Goal: Task Accomplishment & Management: Manage account settings

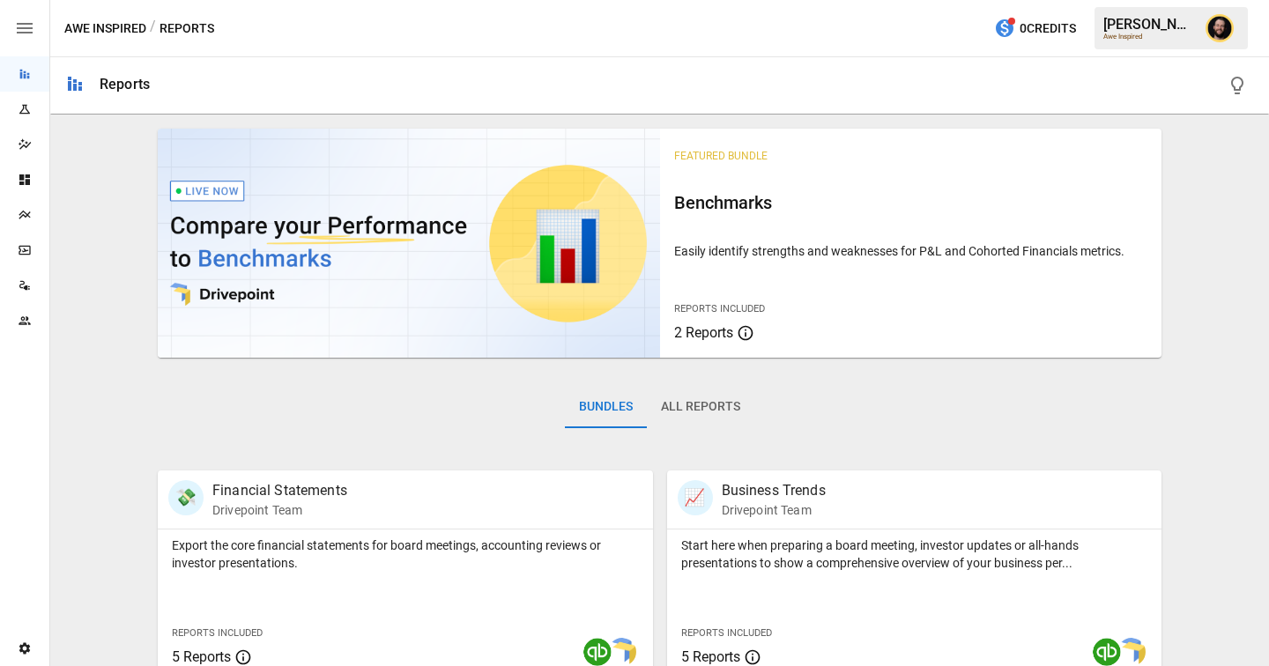
click at [17, 203] on div "Plans" at bounding box center [24, 214] width 49 height 35
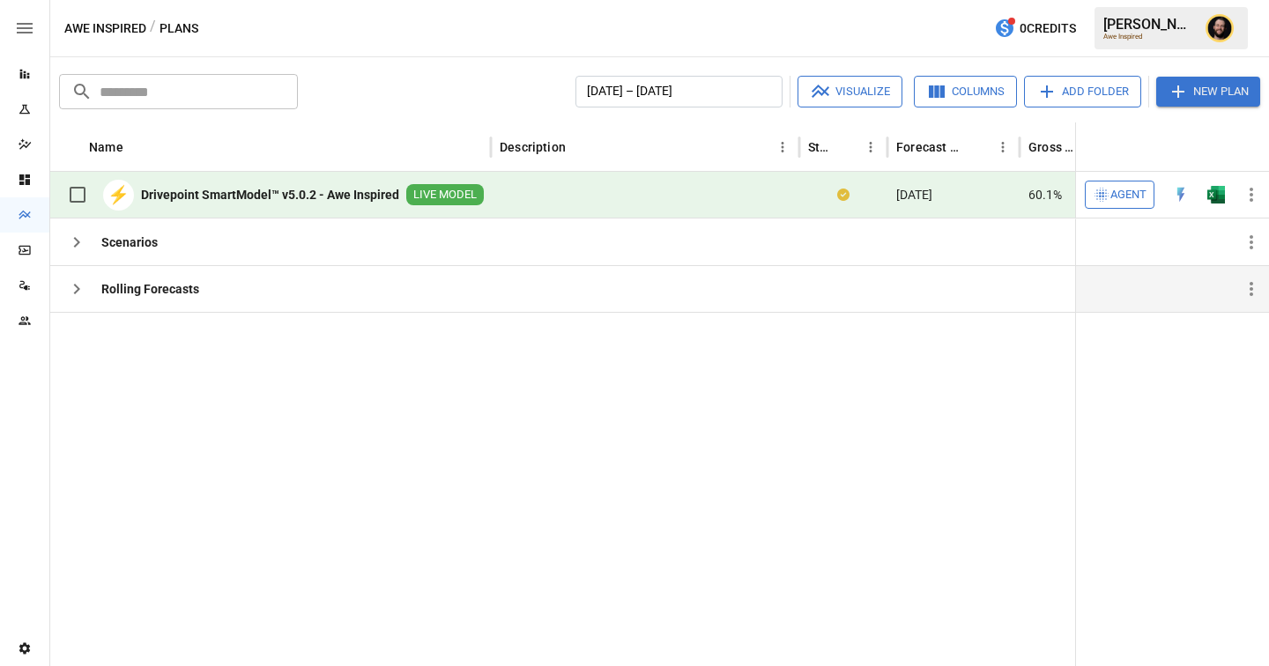
click at [71, 286] on icon "button" at bounding box center [76, 288] width 21 height 21
click at [71, 242] on icon "button" at bounding box center [76, 242] width 21 height 21
click at [1217, 197] on img "Open in Excel" at bounding box center [1216, 195] width 18 height 18
click at [1067, 90] on button "Add Folder" at bounding box center [1082, 92] width 117 height 32
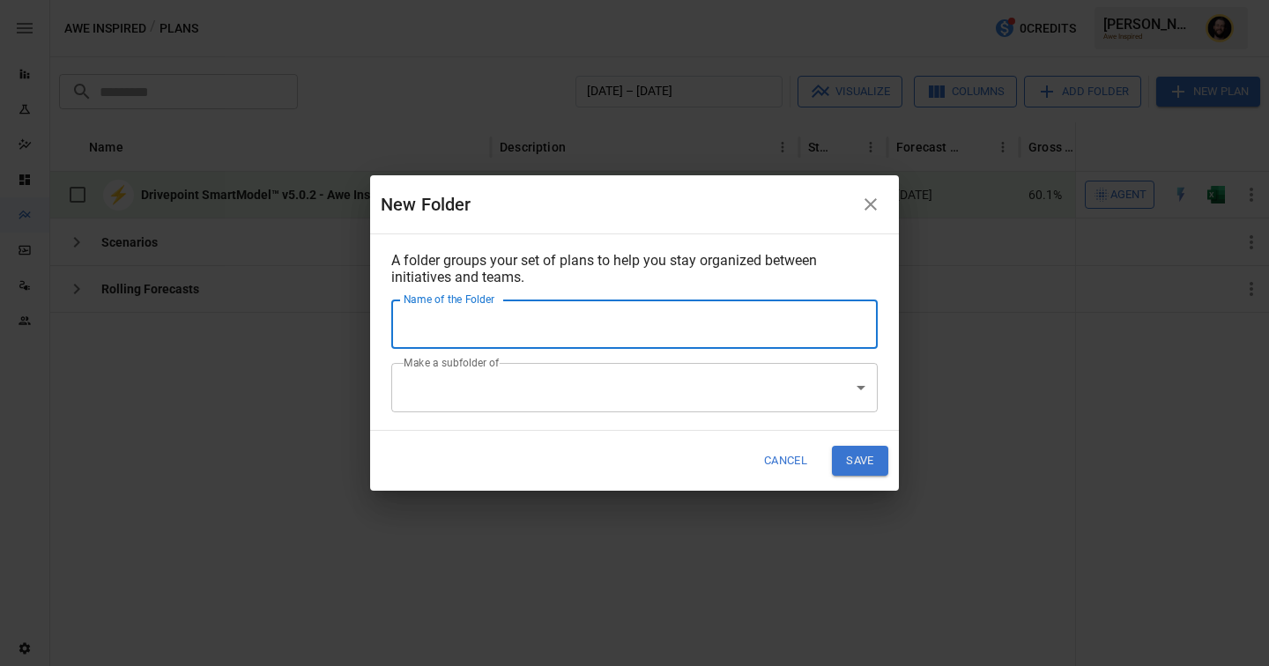
click at [510, 332] on input "Name of the Folder" at bounding box center [634, 324] width 486 height 49
type input "*******"
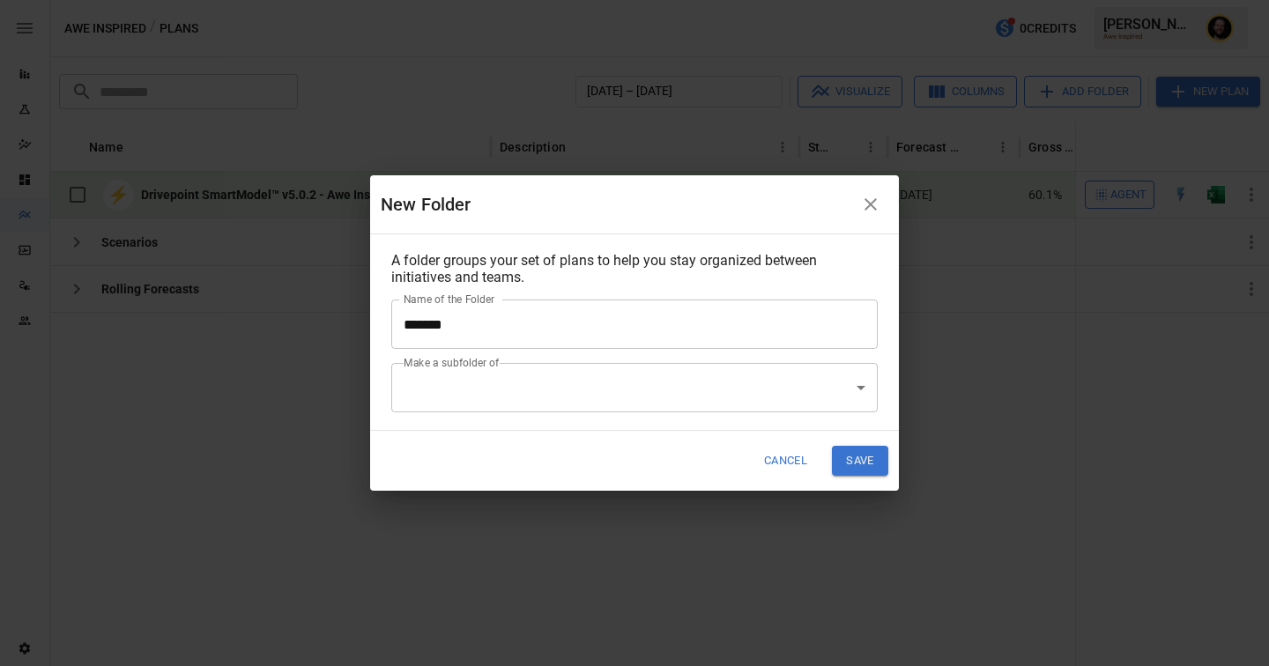
click at [471, 446] on div "Cancel Save" at bounding box center [634, 461] width 529 height 60
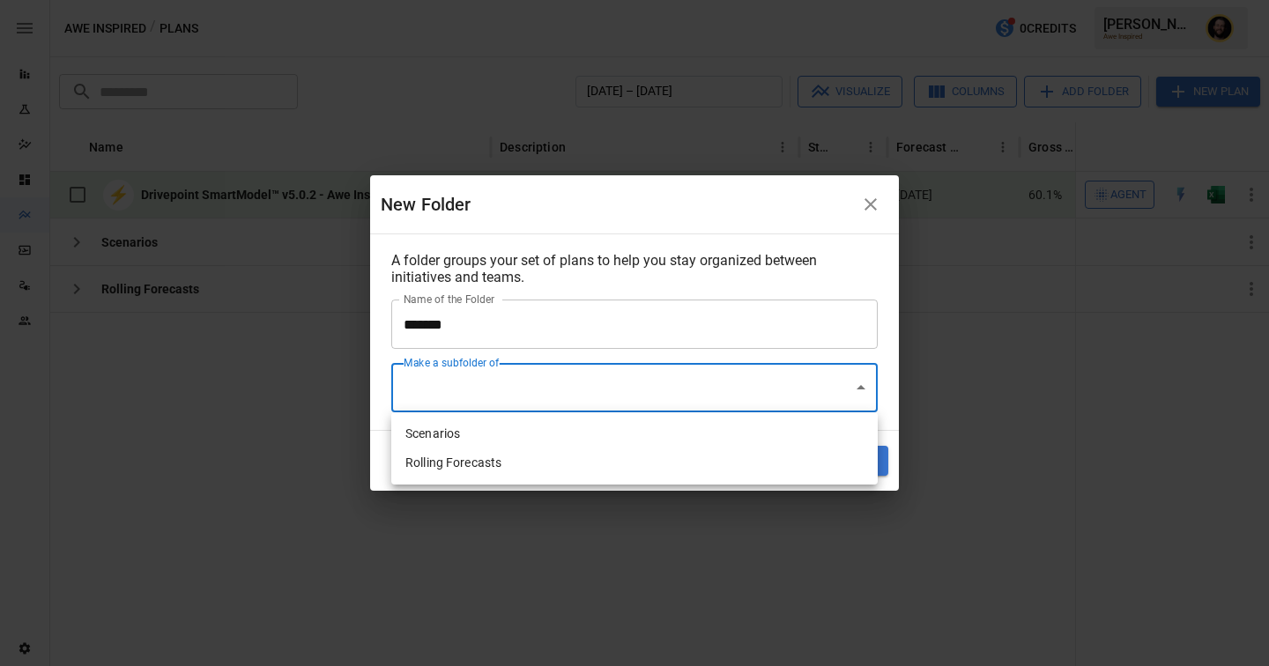
click at [508, 0] on body "Reports Experiments Dazzler Studio Dashboards Plans SmartModel ™ Data Sources T…" at bounding box center [634, 0] width 1269 height 0
click at [530, 222] on div at bounding box center [634, 333] width 1269 height 666
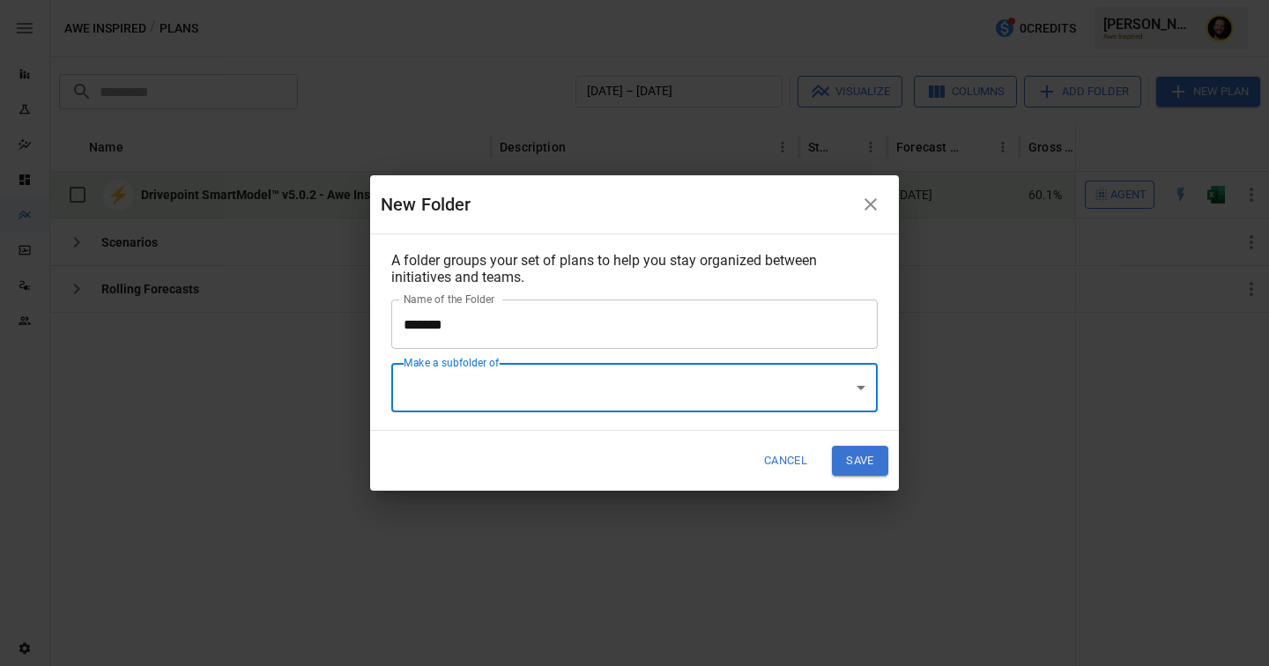
click at [862, 460] on button "Save" at bounding box center [860, 460] width 56 height 29
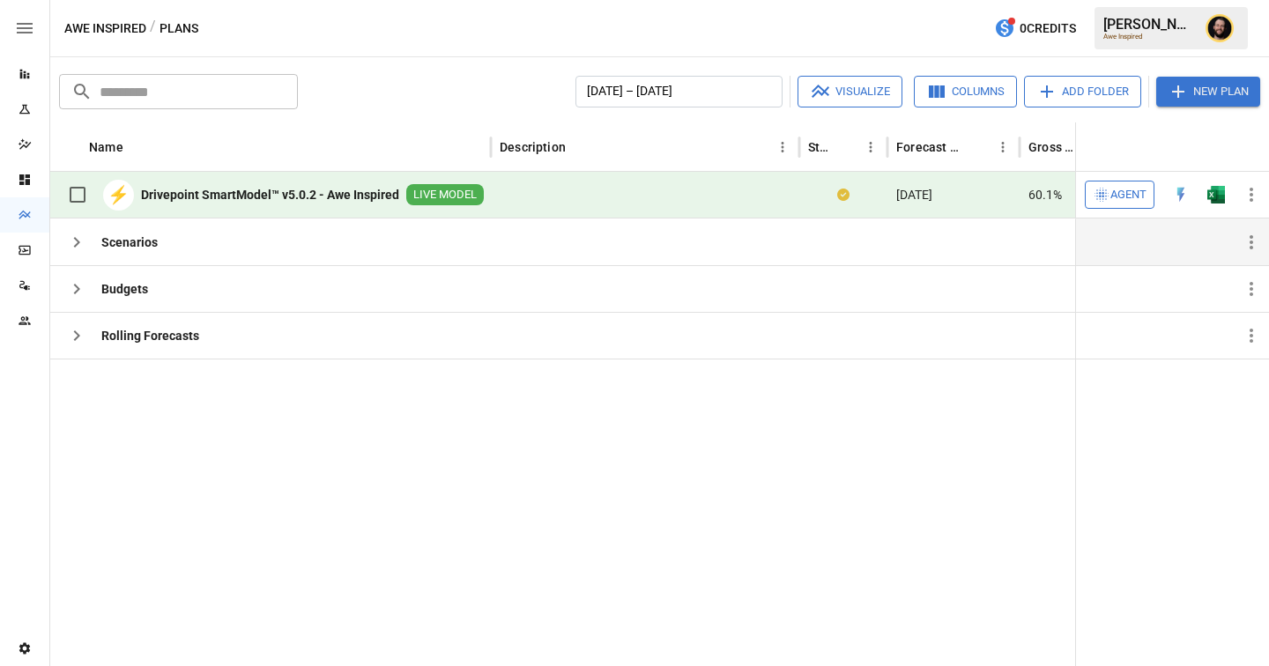
click at [82, 246] on icon "button" at bounding box center [76, 242] width 21 height 21
click at [1250, 240] on icon "button" at bounding box center [1250, 242] width 21 height 21
click at [857, 435] on div at bounding box center [634, 333] width 1269 height 666
click at [1062, 91] on button "Add Folder" at bounding box center [1082, 92] width 117 height 32
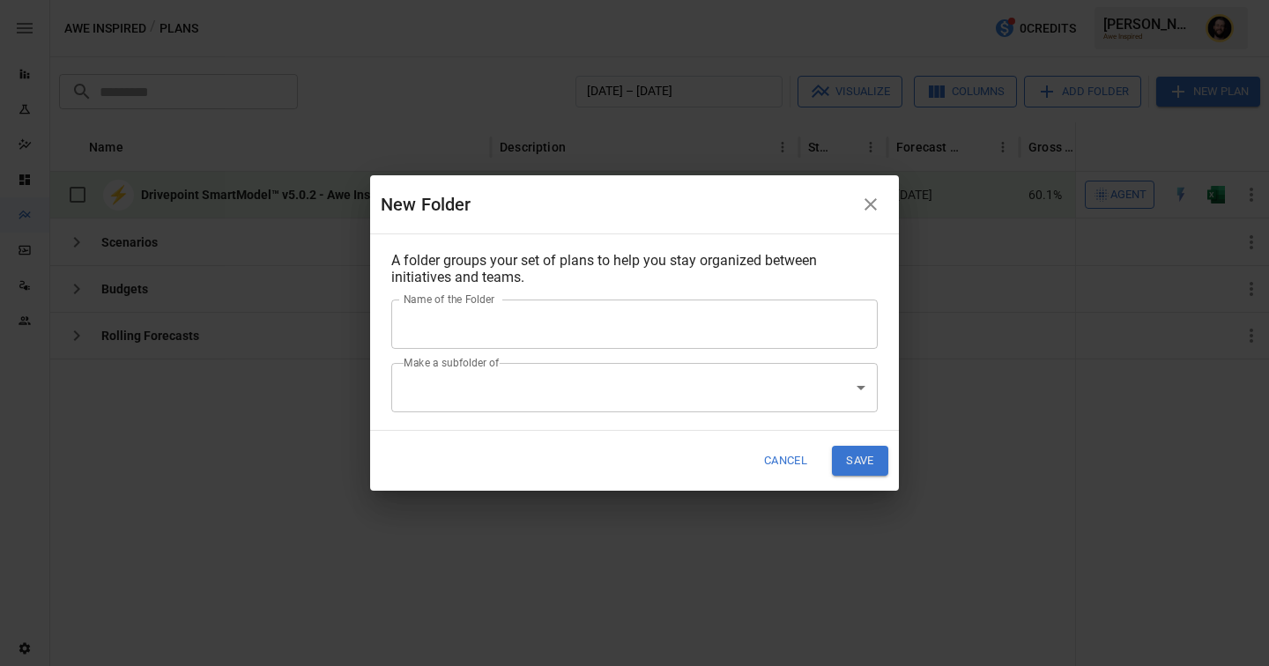
click at [493, 322] on input "Name of the Folder" at bounding box center [634, 324] width 486 height 49
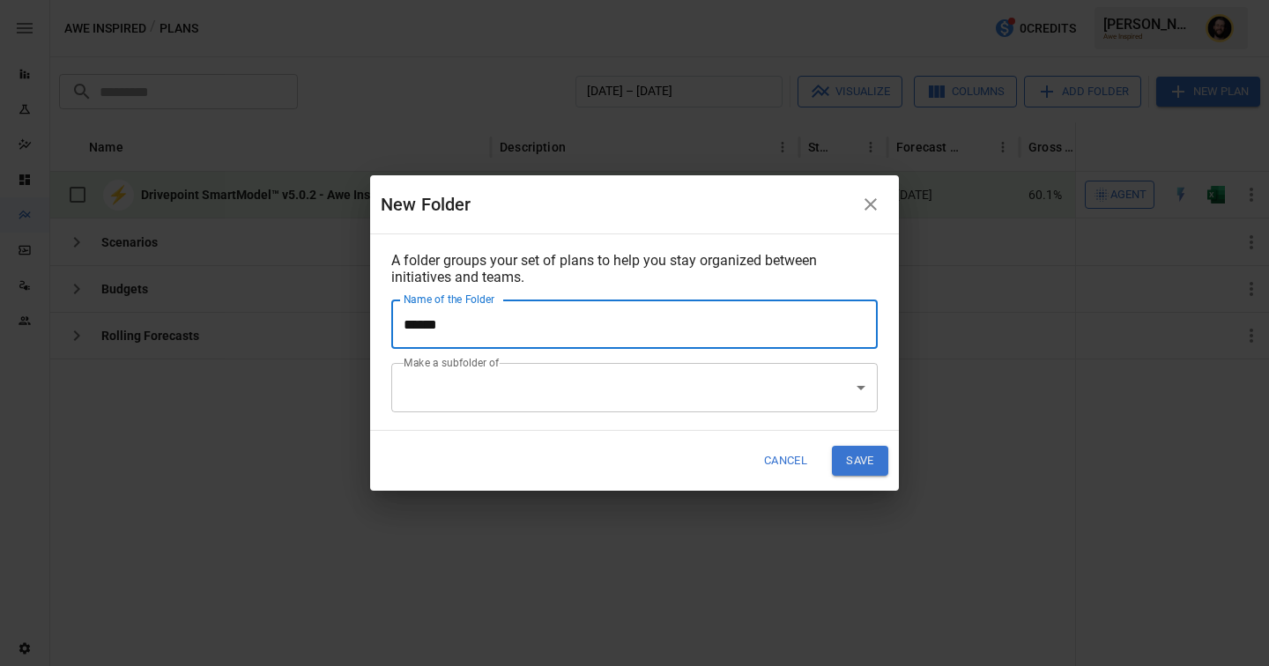
type input "**********"
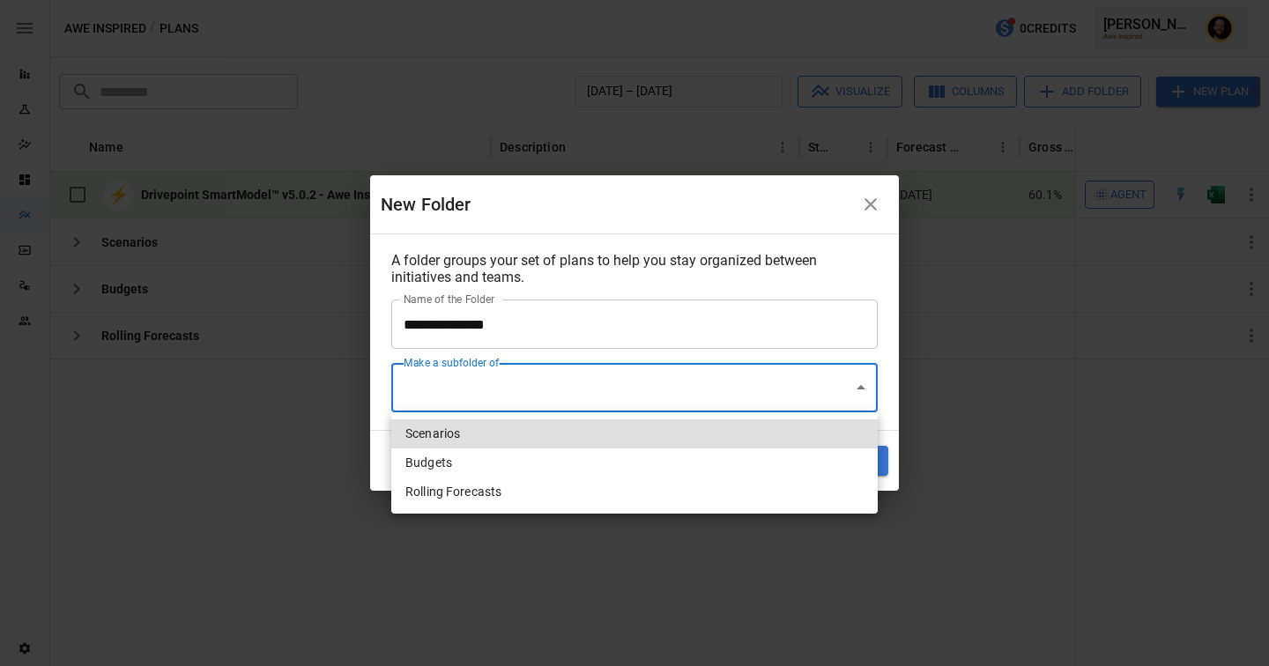
click at [532, 0] on body "Reports Experiments Dazzler Studio Dashboards Plans SmartModel ™ Data Sources T…" at bounding box center [634, 0] width 1269 height 0
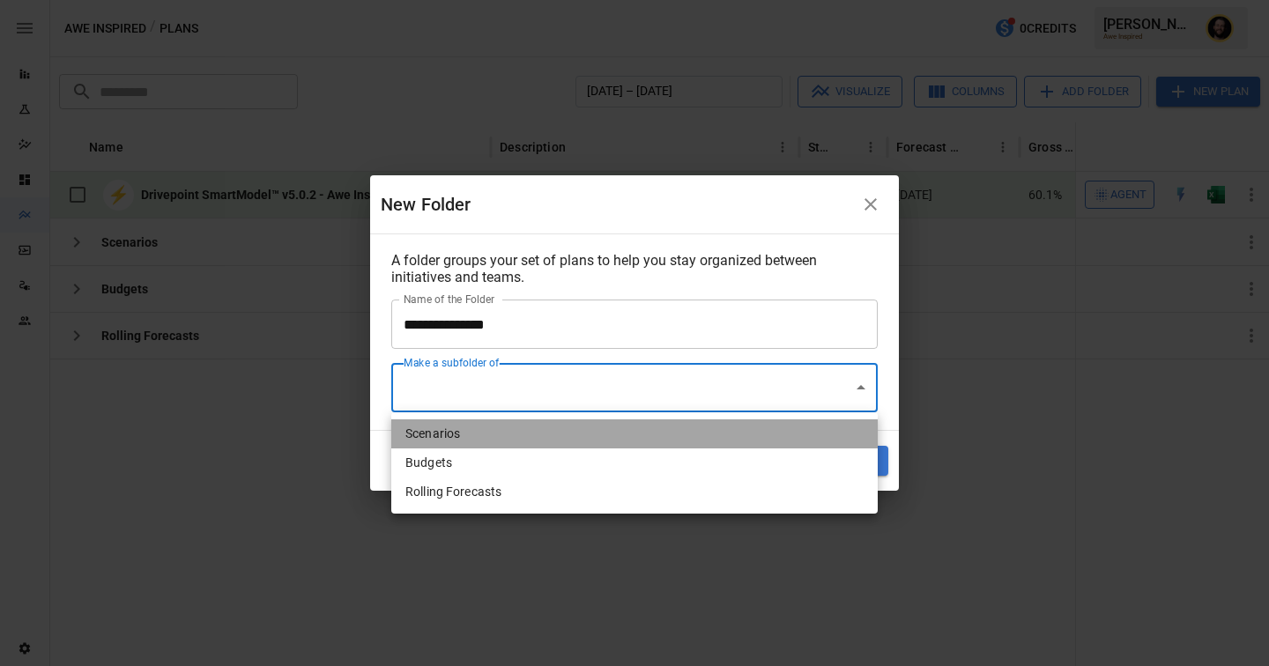
click at [510, 443] on li "Scenarios" at bounding box center [634, 433] width 486 height 29
type input "**********"
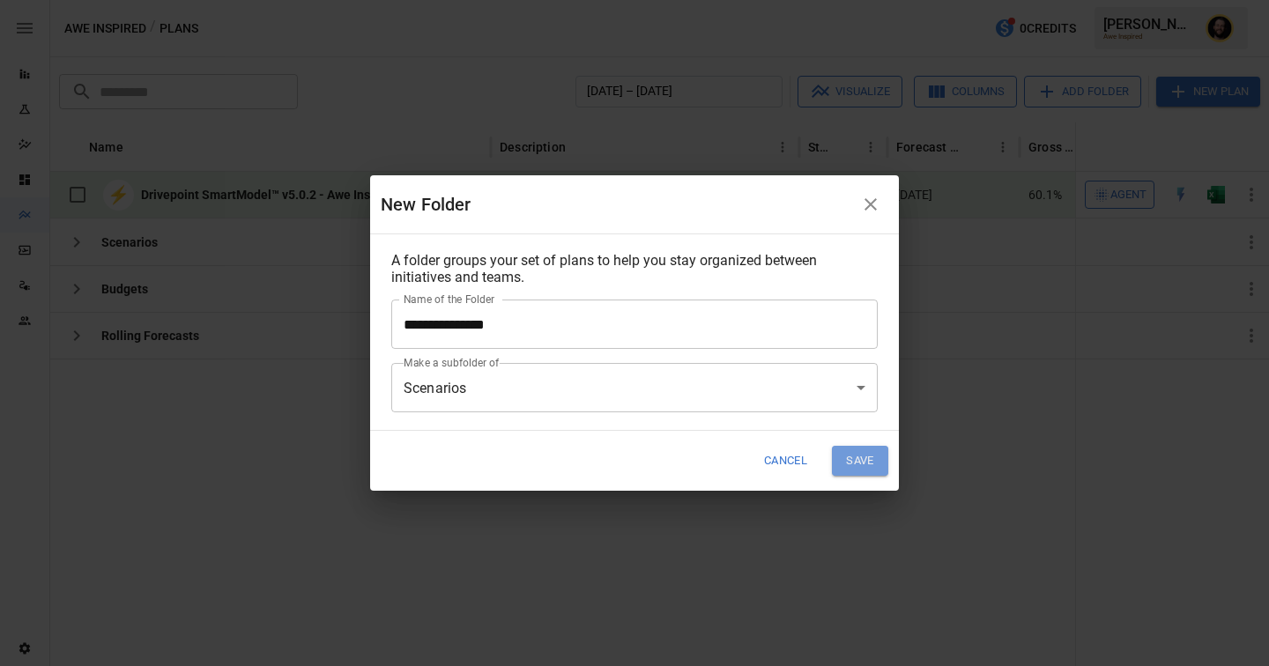
click at [859, 470] on button "Save" at bounding box center [860, 460] width 56 height 29
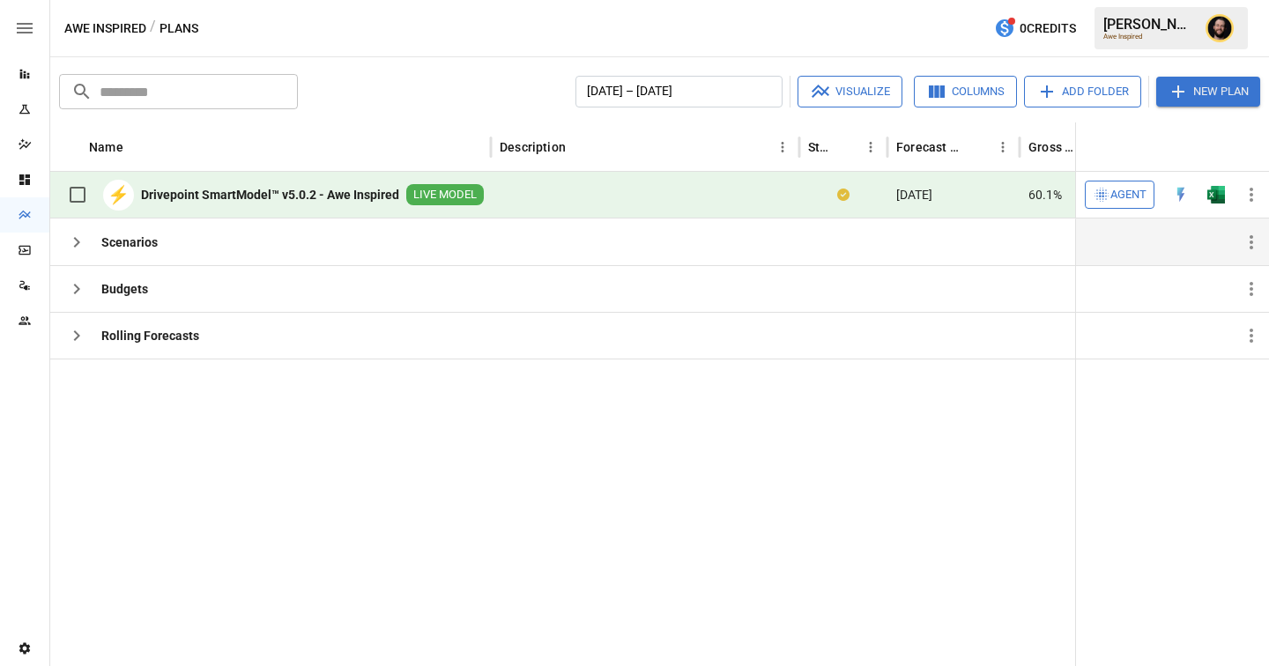
click at [77, 238] on icon "button" at bounding box center [76, 242] width 21 height 21
click at [1093, 91] on button "Add Folder" at bounding box center [1082, 92] width 117 height 32
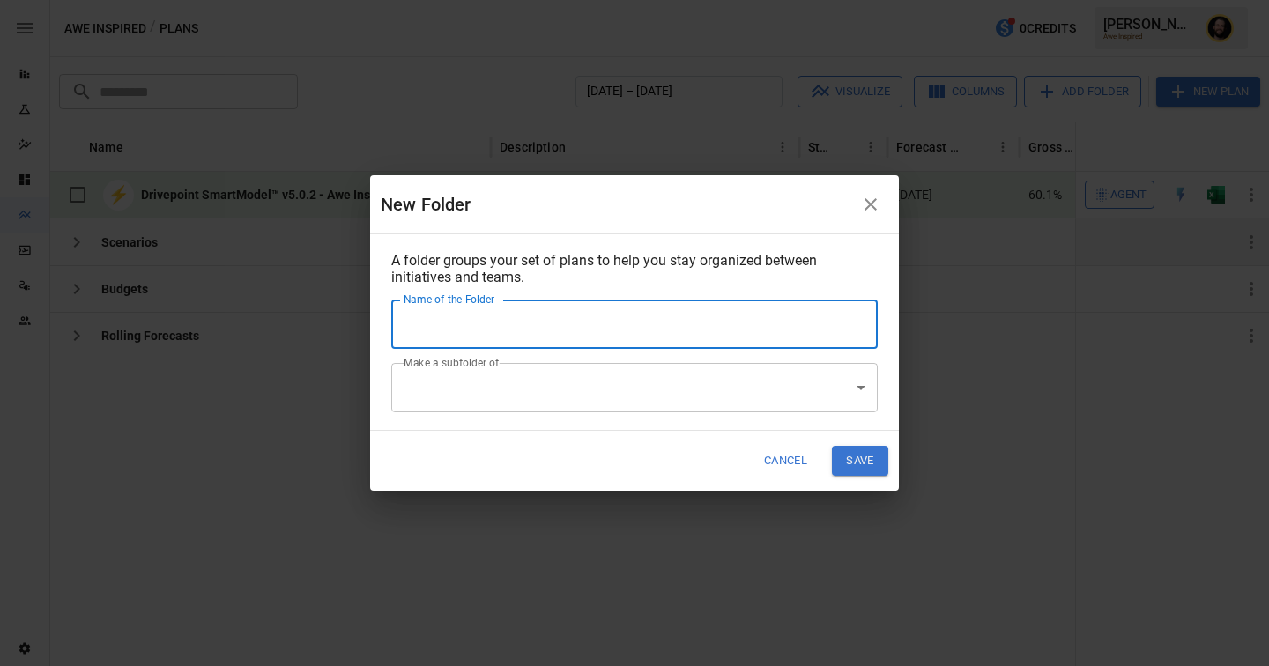
click at [693, 320] on input "Name of the Folder" at bounding box center [634, 324] width 486 height 49
type input "*"
type input "**********"
click at [425, 0] on body "Reports Experiments Dazzler Studio Dashboards Plans SmartModel ™ Data Sources T…" at bounding box center [634, 0] width 1269 height 0
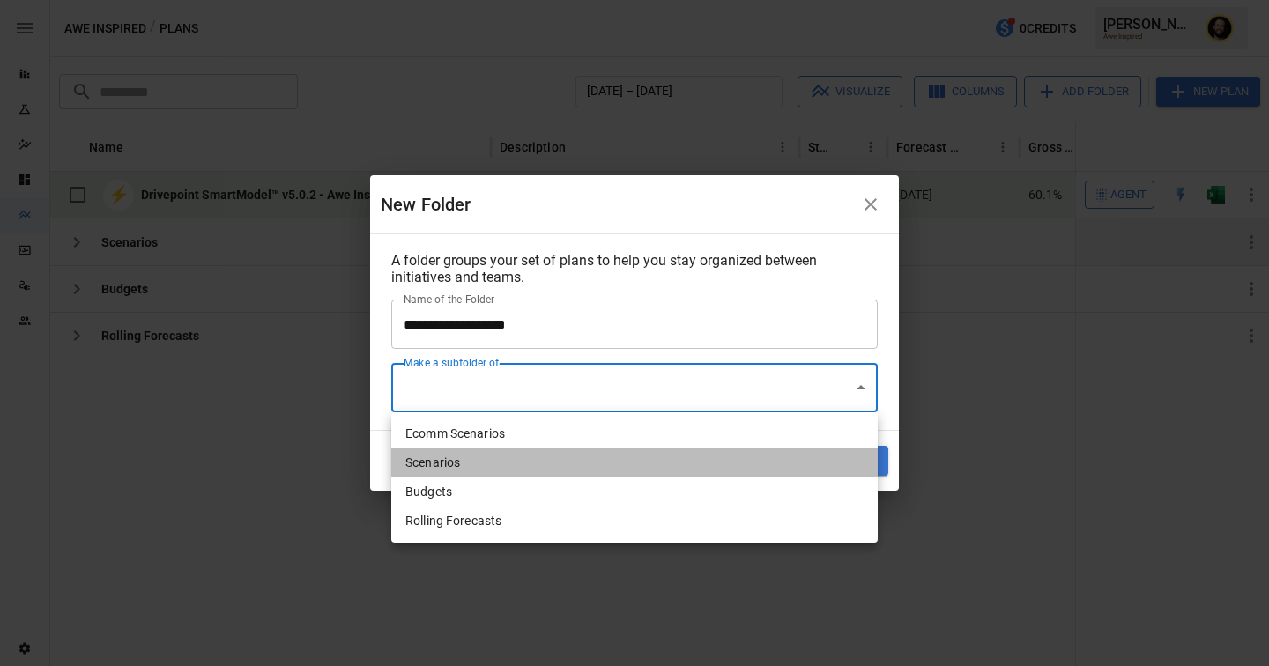
click at [430, 461] on li "Scenarios" at bounding box center [634, 462] width 486 height 29
type input "**********"
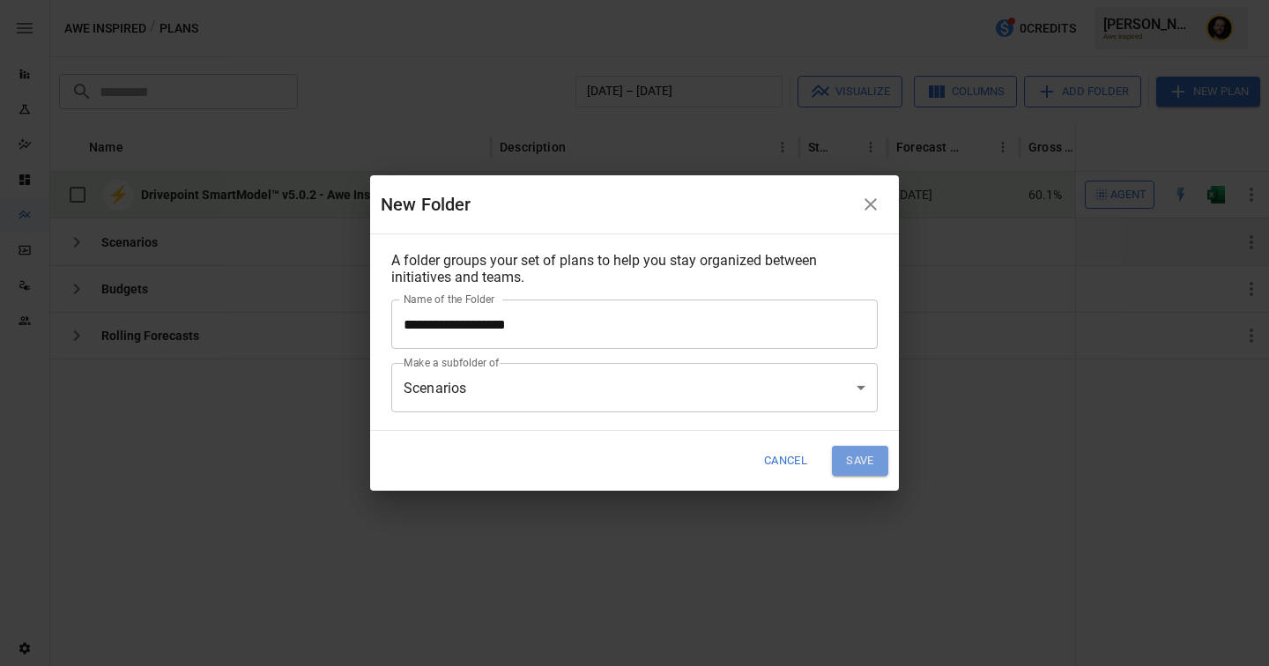
click at [879, 460] on button "Save" at bounding box center [860, 460] width 56 height 29
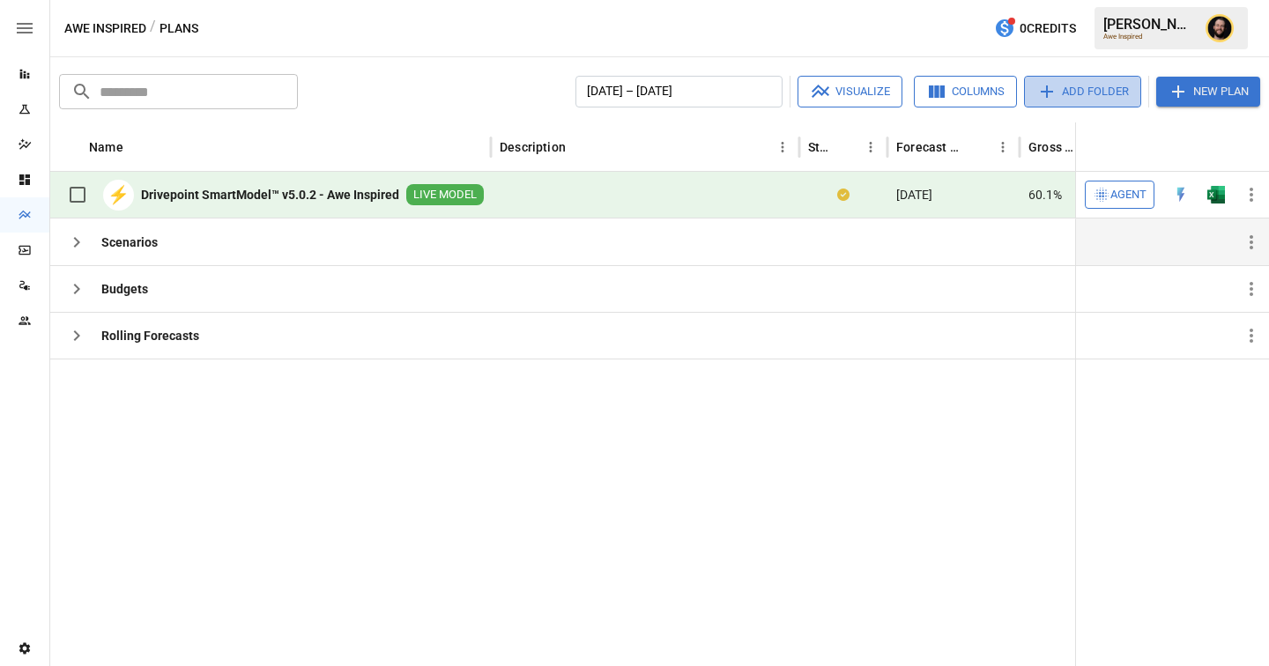
click at [1076, 92] on button "Add Folder" at bounding box center [1082, 92] width 117 height 32
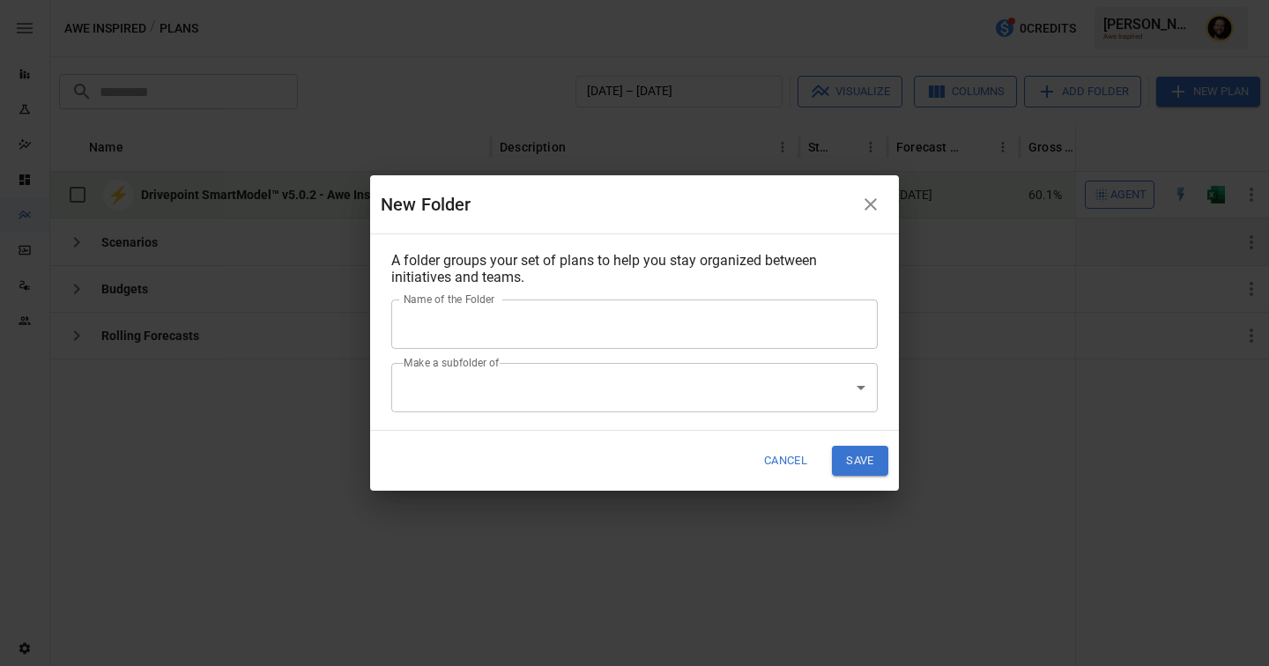
click at [560, 317] on input "Name of the Folder" at bounding box center [634, 324] width 486 height 49
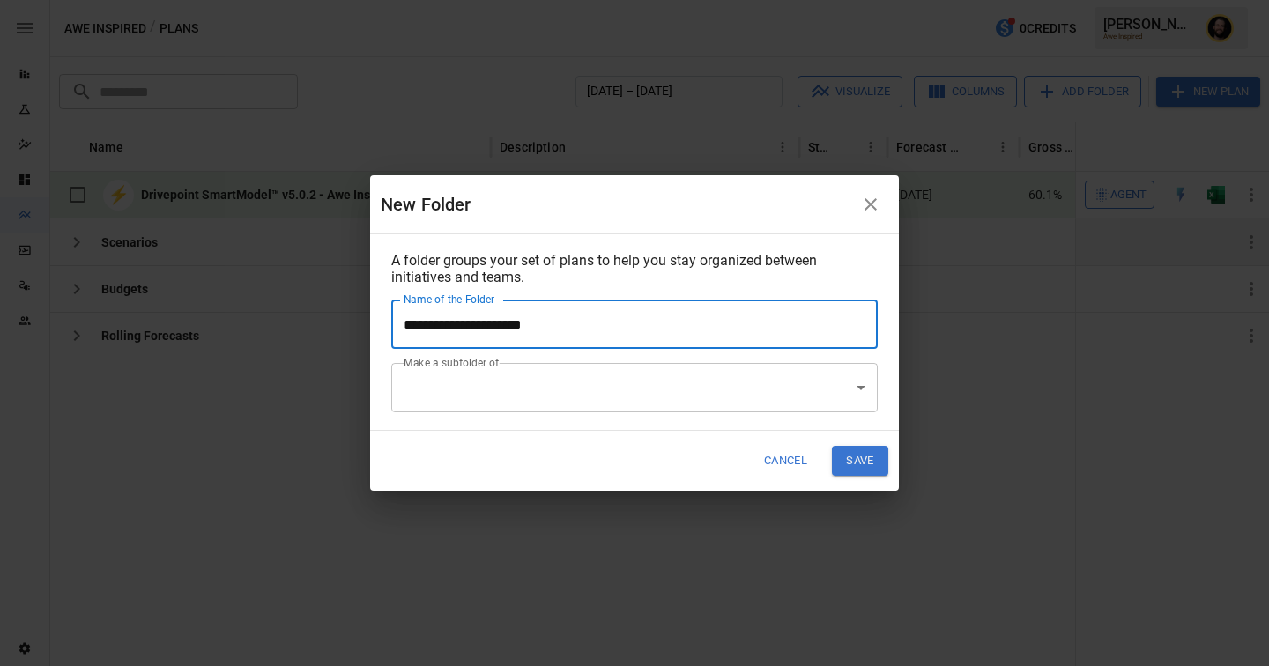
type input "**********"
click at [860, 465] on button "Save" at bounding box center [860, 460] width 56 height 29
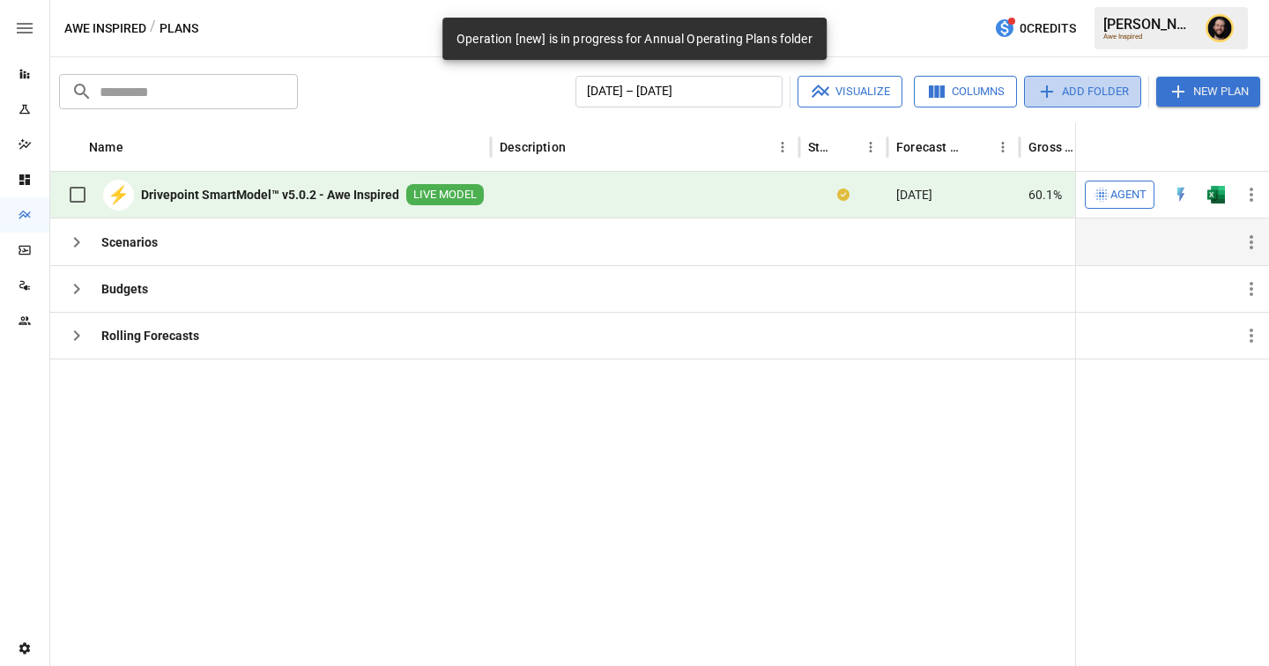
click at [1053, 90] on icon "button" at bounding box center [1046, 91] width 21 height 21
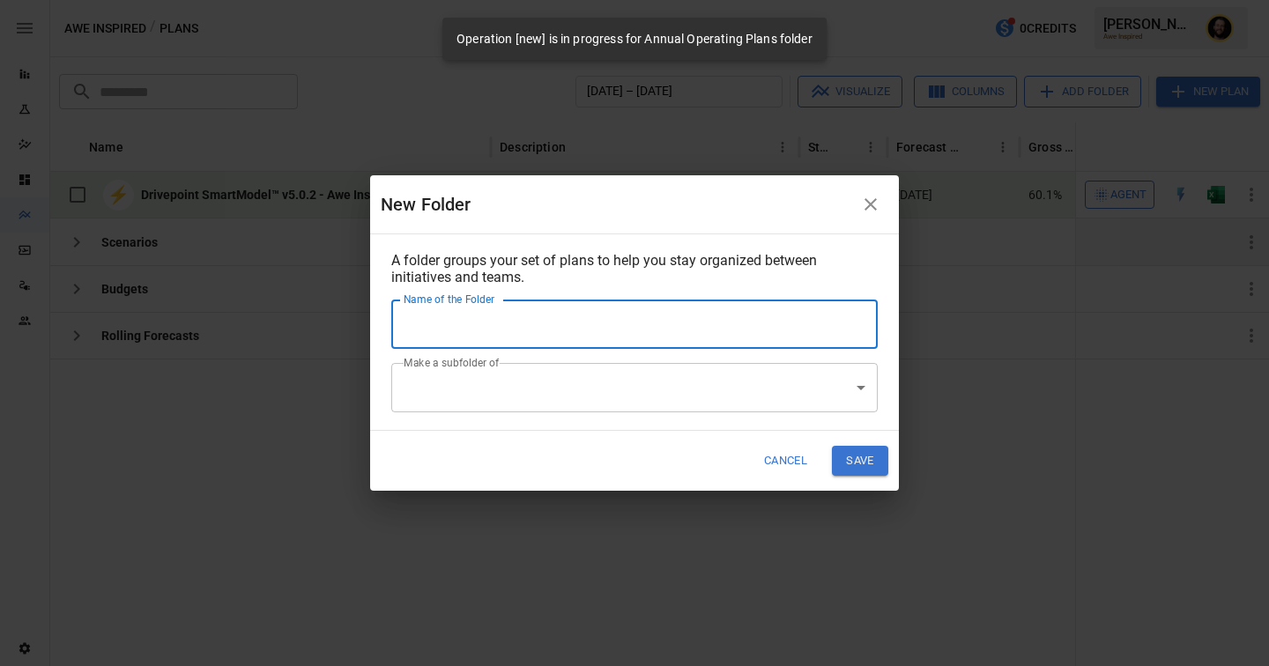
click at [585, 337] on input "Name of the Folder" at bounding box center [634, 324] width 486 height 49
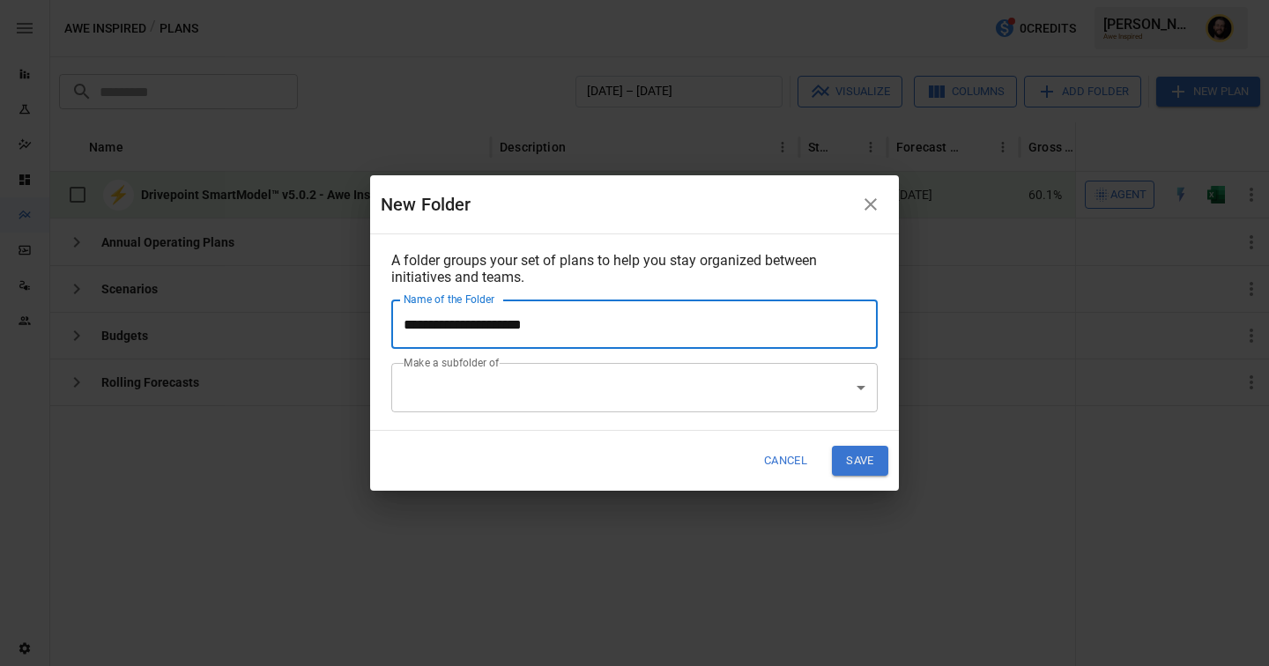
type input "**********"
click at [533, 0] on body "Reports Experiments Dazzler Studio Dashboards Plans SmartModel ™ Data Sources T…" at bounding box center [634, 0] width 1269 height 0
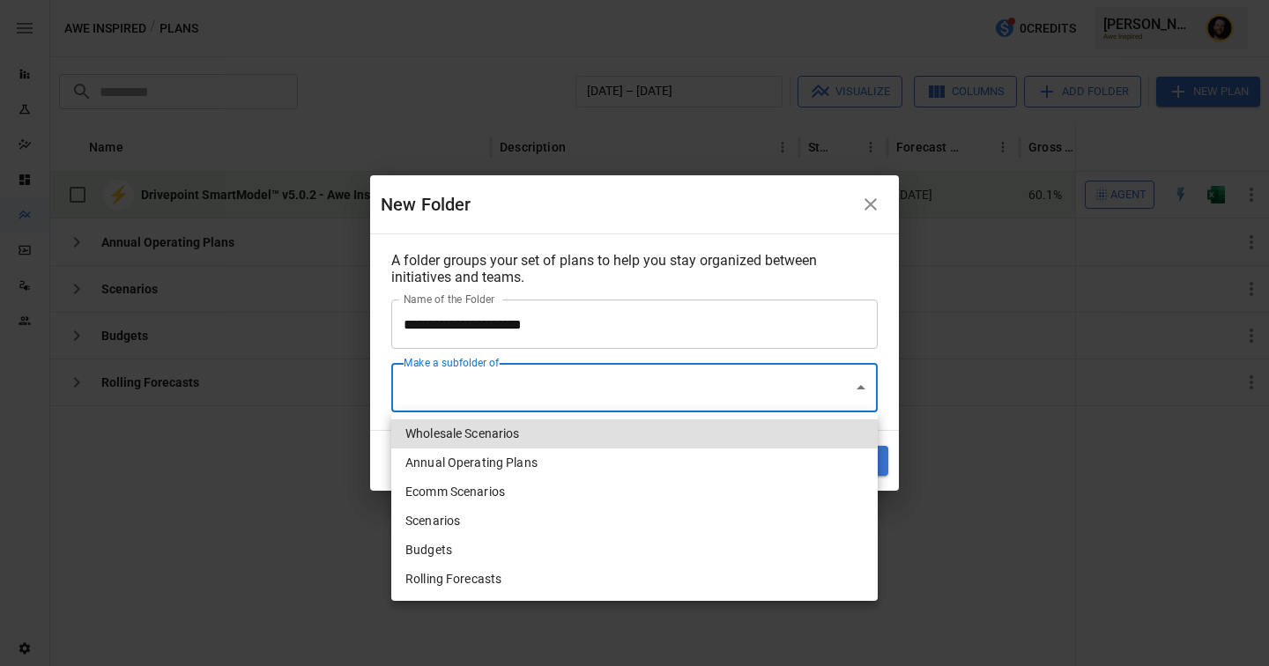
click at [638, 271] on div at bounding box center [634, 333] width 1269 height 666
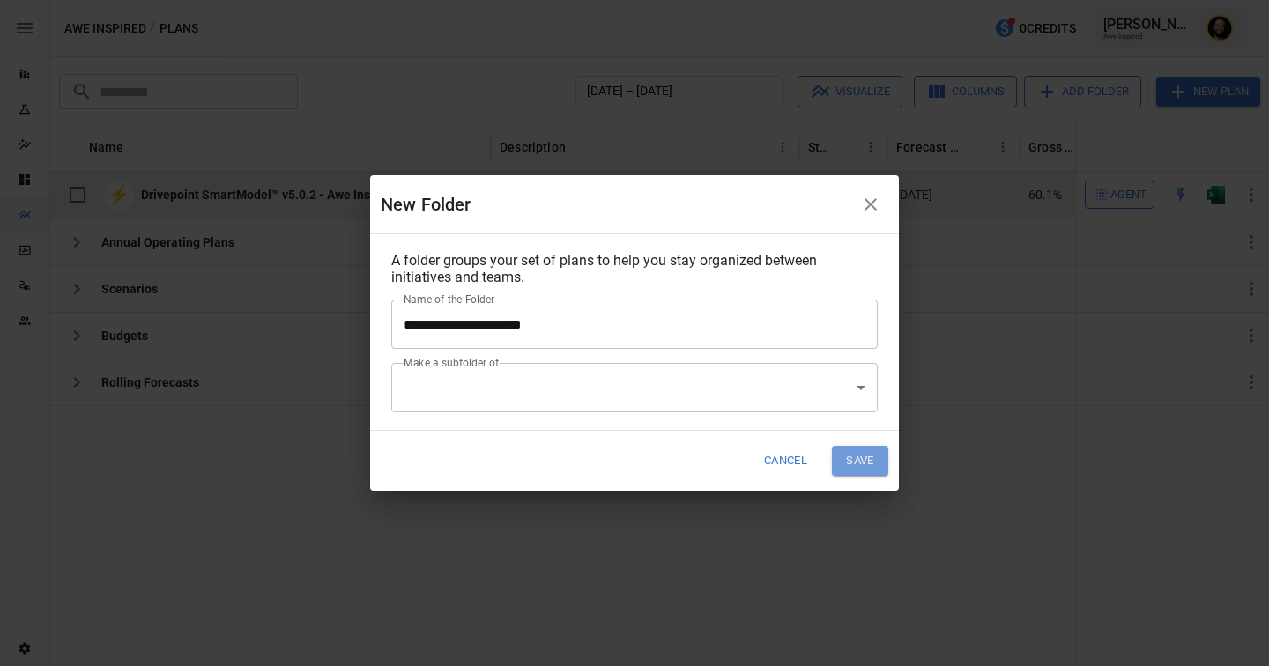
click at [866, 466] on button "Save" at bounding box center [860, 460] width 56 height 29
